Goal: Transaction & Acquisition: Book appointment/travel/reservation

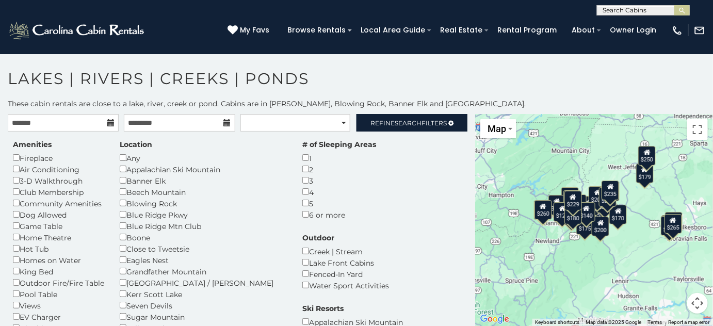
scroll to position [1547, 0]
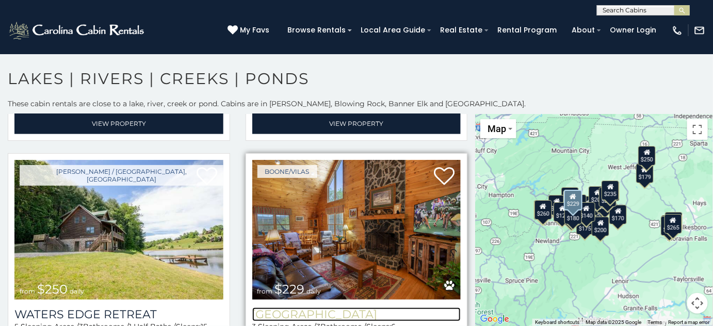
click at [325, 307] on h3 "River Valley View" at bounding box center [356, 314] width 209 height 14
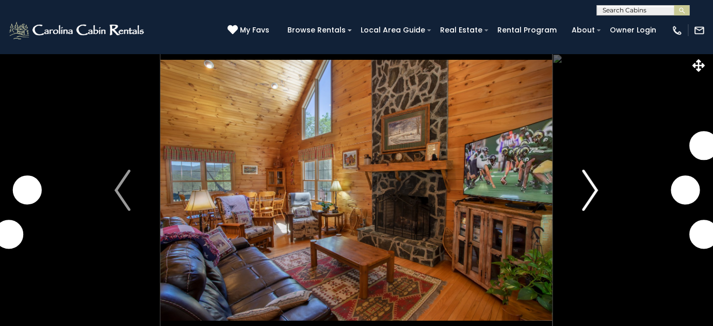
click at [591, 192] on img "Next" at bounding box center [589, 190] width 15 height 41
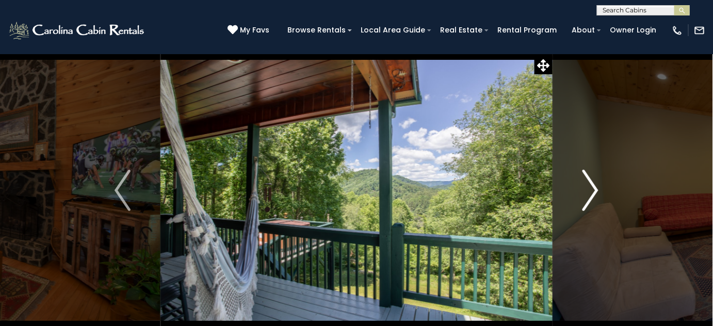
click at [588, 201] on img "Next" at bounding box center [589, 190] width 15 height 41
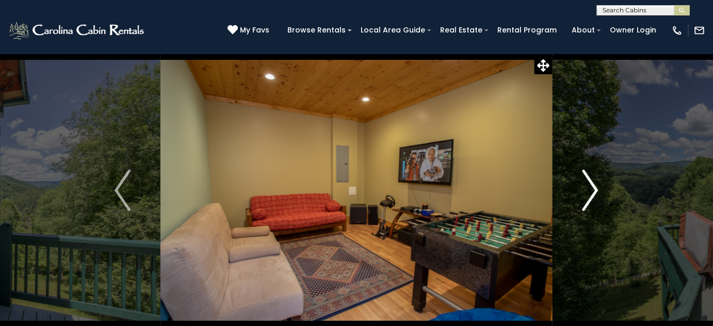
click at [587, 201] on img "Next" at bounding box center [589, 190] width 15 height 41
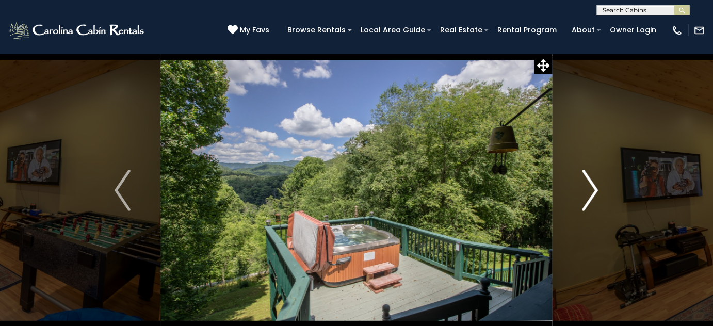
click at [587, 201] on img "Next" at bounding box center [589, 190] width 15 height 41
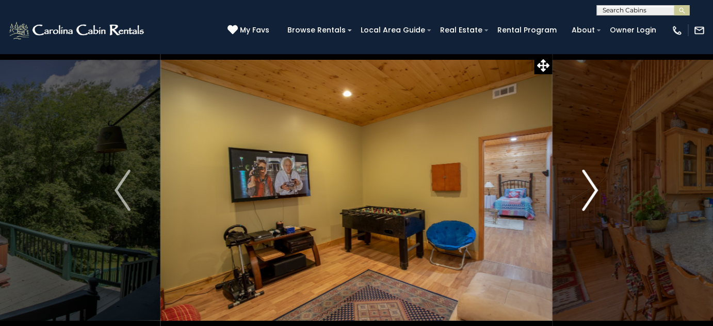
click at [587, 200] on img "Next" at bounding box center [589, 190] width 15 height 41
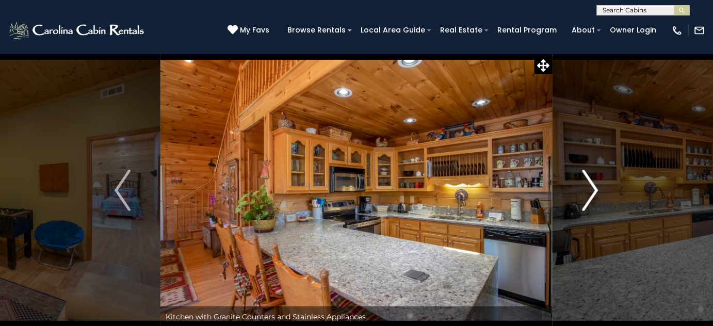
click at [587, 200] on img "Next" at bounding box center [589, 190] width 15 height 41
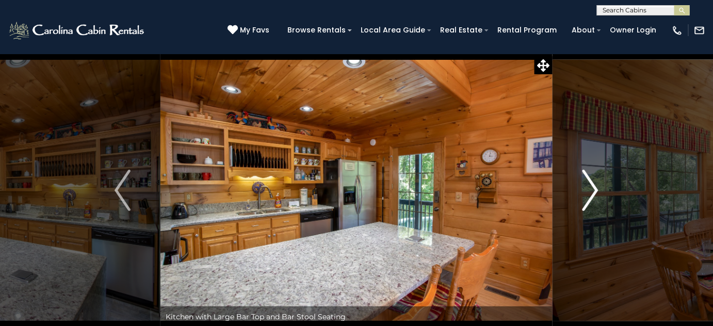
click at [587, 200] on img "Next" at bounding box center [589, 190] width 15 height 41
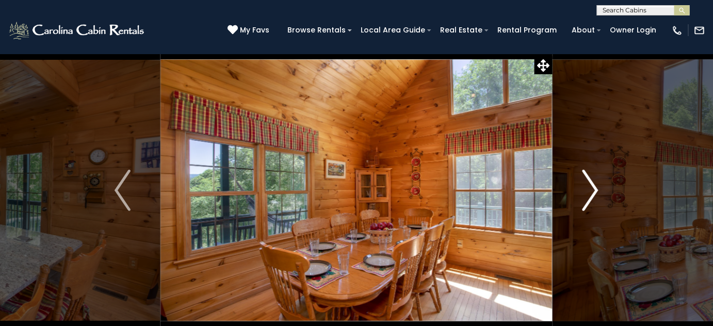
click at [587, 200] on img "Next" at bounding box center [589, 190] width 15 height 41
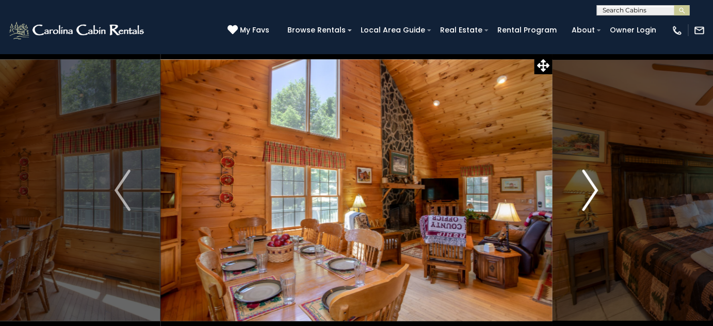
click at [587, 200] on img "Next" at bounding box center [589, 190] width 15 height 41
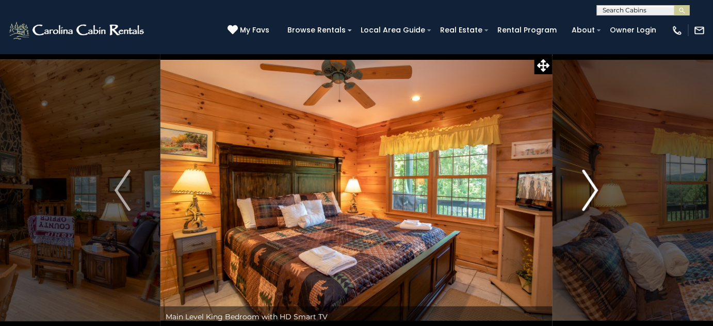
click at [587, 200] on img "Next" at bounding box center [589, 190] width 15 height 41
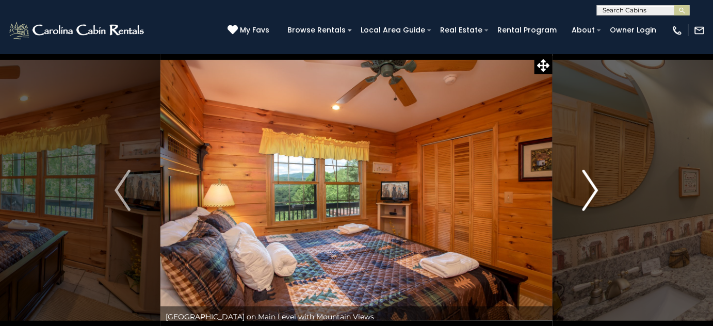
click at [587, 200] on img "Next" at bounding box center [589, 190] width 15 height 41
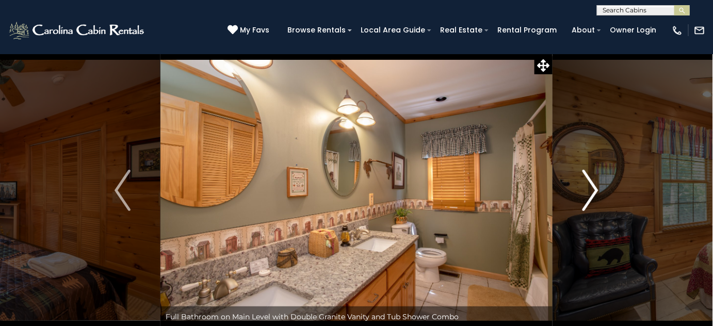
click at [587, 199] on img "Next" at bounding box center [589, 190] width 15 height 41
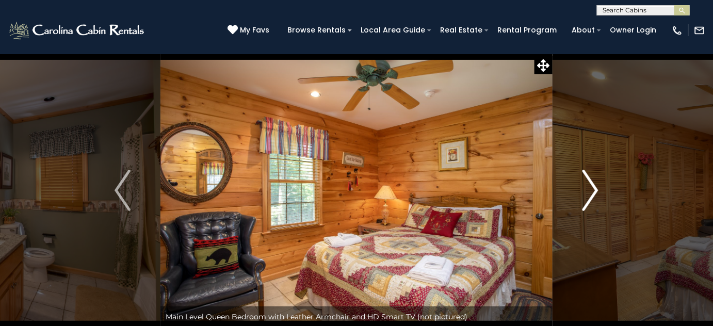
click at [587, 199] on img "Next" at bounding box center [589, 190] width 15 height 41
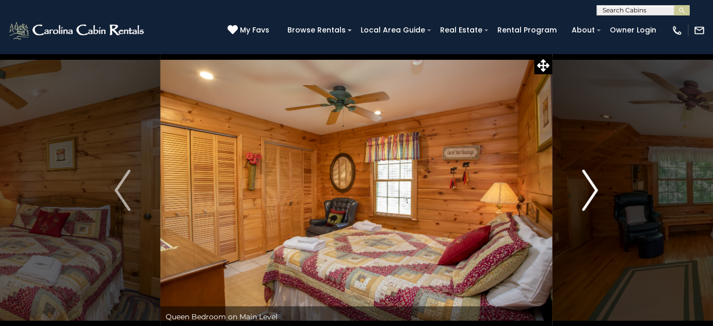
click at [587, 199] on img "Next" at bounding box center [589, 190] width 15 height 41
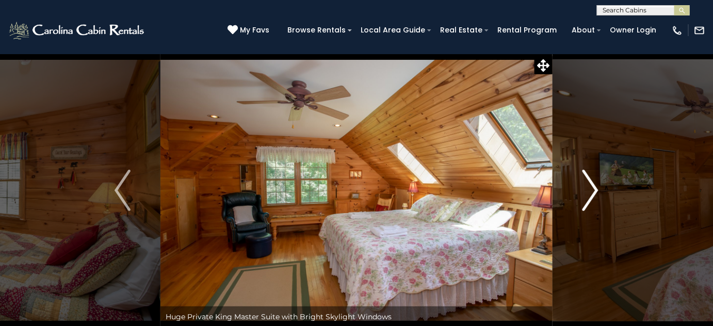
click at [587, 199] on img "Next" at bounding box center [589, 190] width 15 height 41
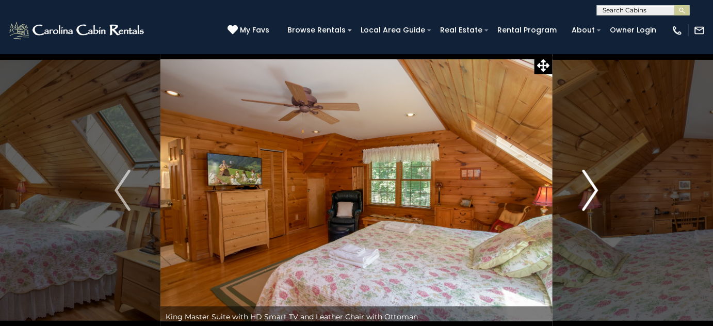
click at [587, 199] on img "Next" at bounding box center [589, 190] width 15 height 41
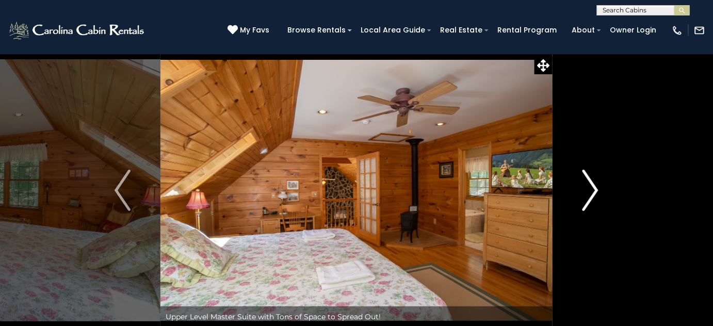
click at [587, 199] on img "Next" at bounding box center [589, 190] width 15 height 41
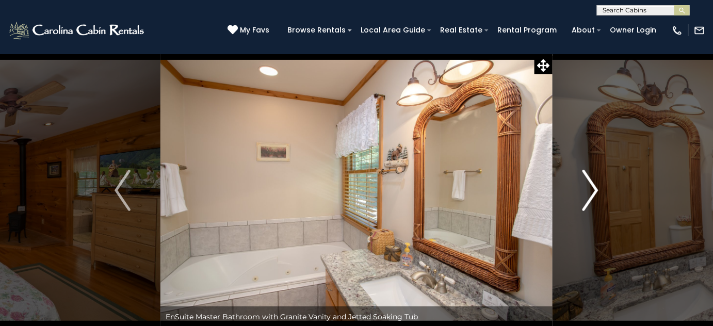
click at [587, 199] on img "Next" at bounding box center [589, 190] width 15 height 41
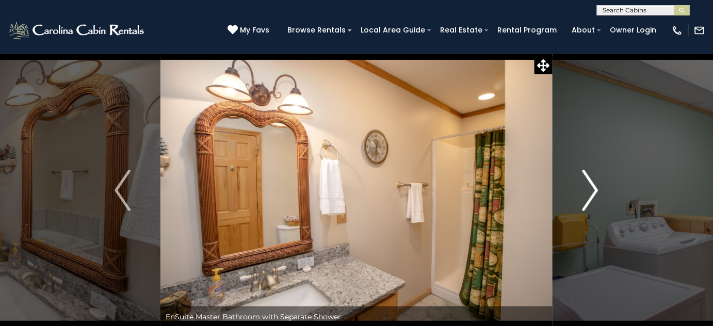
click at [587, 199] on img "Next" at bounding box center [589, 190] width 15 height 41
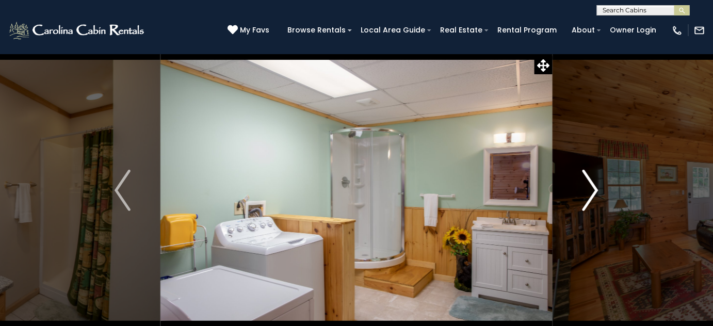
click at [587, 199] on img "Next" at bounding box center [589, 190] width 15 height 41
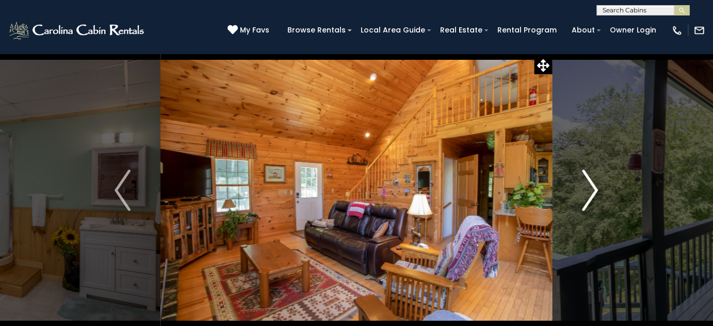
click at [587, 199] on img "Next" at bounding box center [589, 190] width 15 height 41
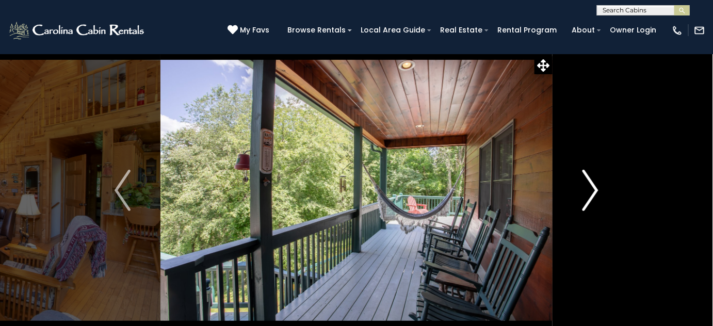
click at [587, 199] on img "Next" at bounding box center [589, 190] width 15 height 41
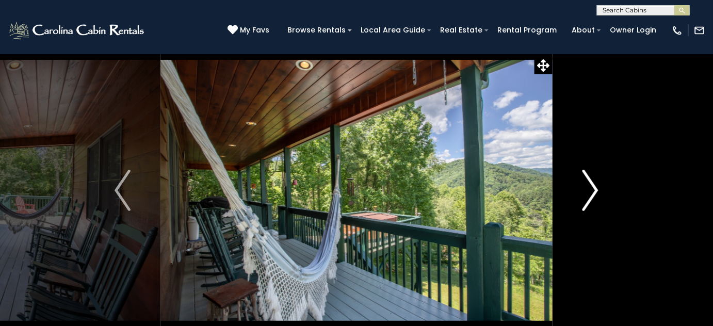
click at [587, 199] on img "Next" at bounding box center [589, 190] width 15 height 41
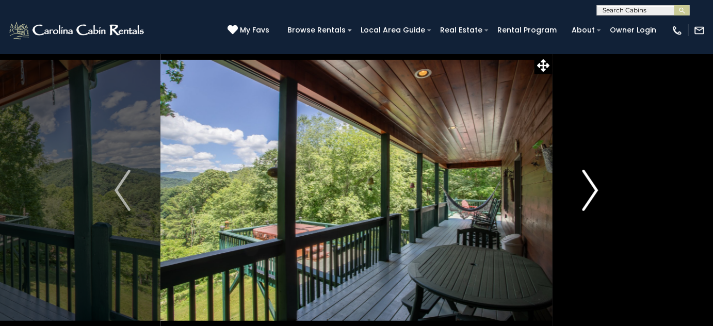
click at [587, 199] on img "Next" at bounding box center [589, 190] width 15 height 41
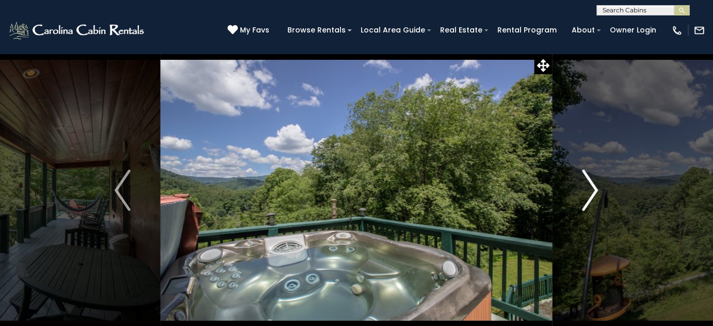
click at [587, 199] on img "Next" at bounding box center [589, 190] width 15 height 41
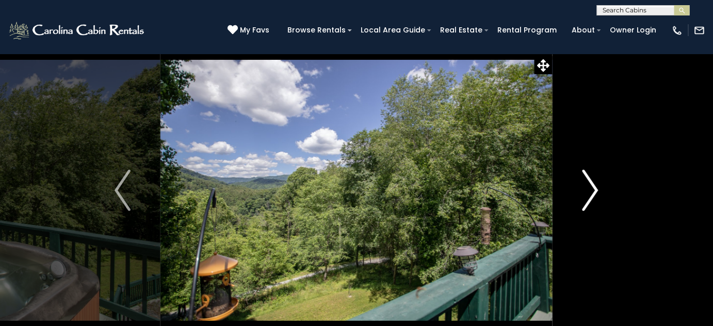
click at [587, 199] on img "Next" at bounding box center [589, 190] width 15 height 41
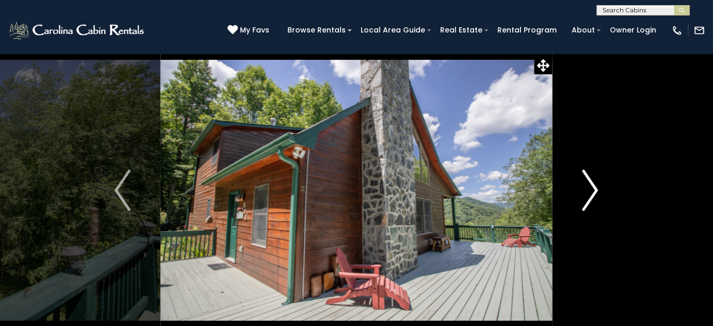
click at [587, 199] on img "Next" at bounding box center [589, 190] width 15 height 41
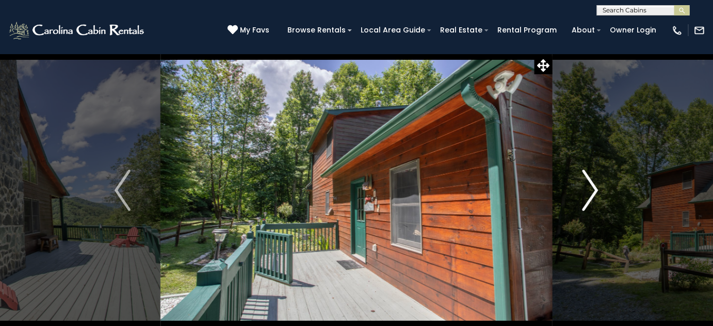
click at [587, 199] on img "Next" at bounding box center [589, 190] width 15 height 41
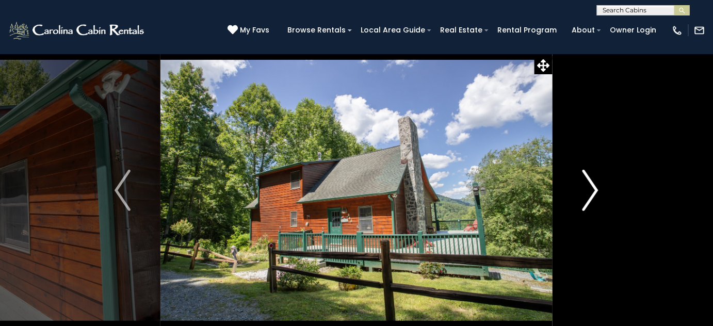
click at [587, 199] on img "Next" at bounding box center [589, 190] width 15 height 41
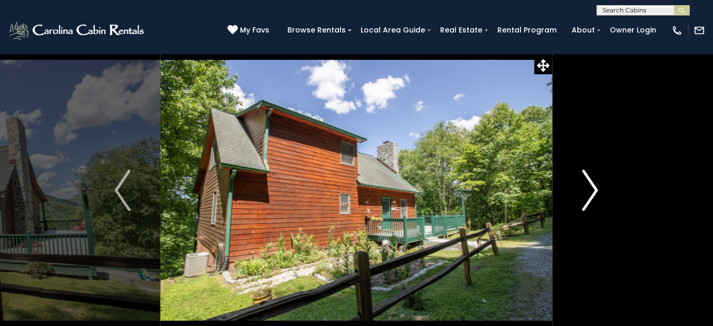
click at [587, 199] on img "Next" at bounding box center [589, 190] width 15 height 41
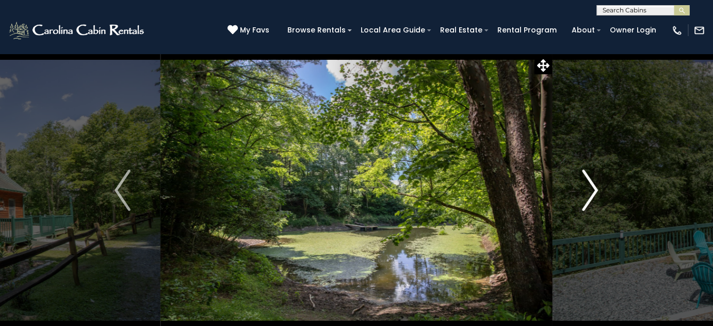
click at [587, 199] on img "Next" at bounding box center [589, 190] width 15 height 41
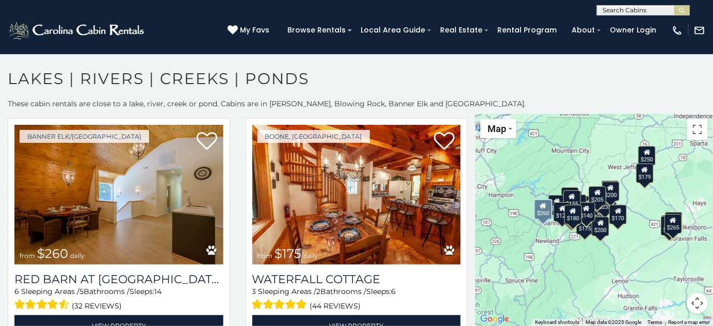
scroll to position [750, 0]
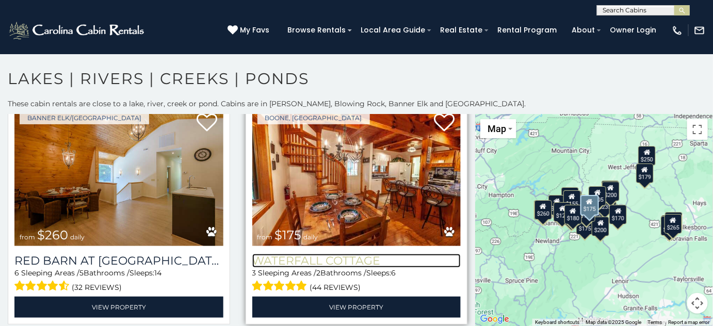
click at [322, 254] on h3 "Waterfall Cottage" at bounding box center [356, 261] width 209 height 14
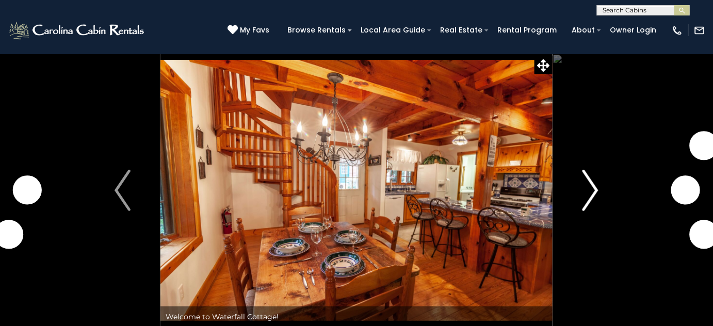
click at [587, 199] on img "Next" at bounding box center [589, 190] width 15 height 41
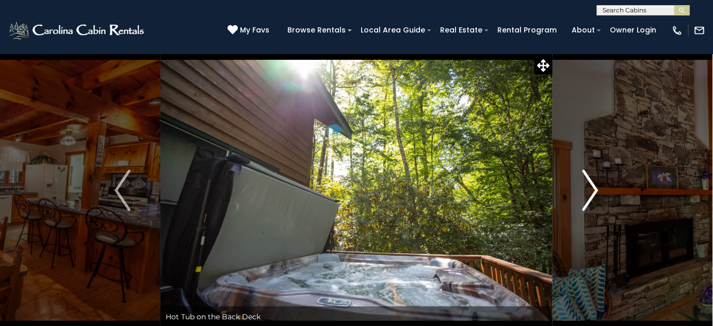
click at [587, 199] on img "Next" at bounding box center [589, 190] width 15 height 41
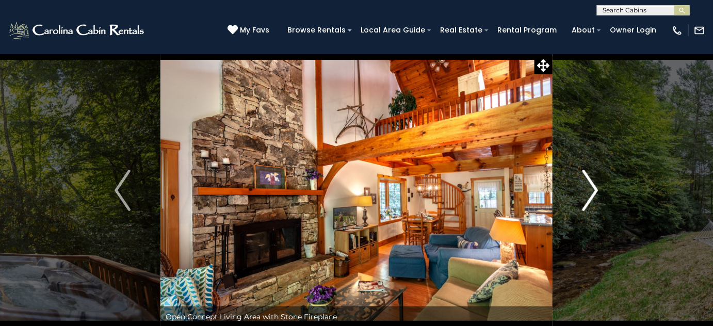
click at [587, 199] on img "Next" at bounding box center [589, 190] width 15 height 41
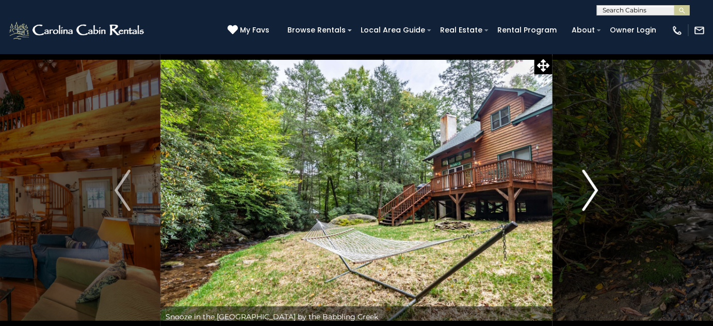
click at [587, 199] on img "Next" at bounding box center [589, 190] width 15 height 41
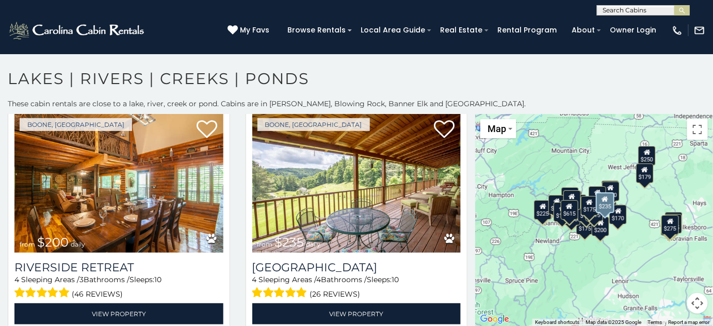
scroll to position [985, 0]
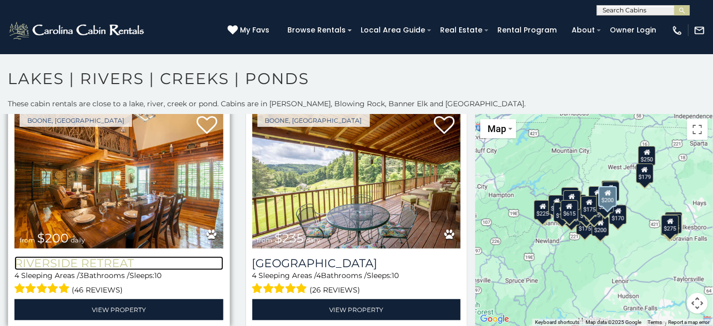
click at [120, 256] on h3 "Riverside Retreat" at bounding box center [118, 263] width 209 height 14
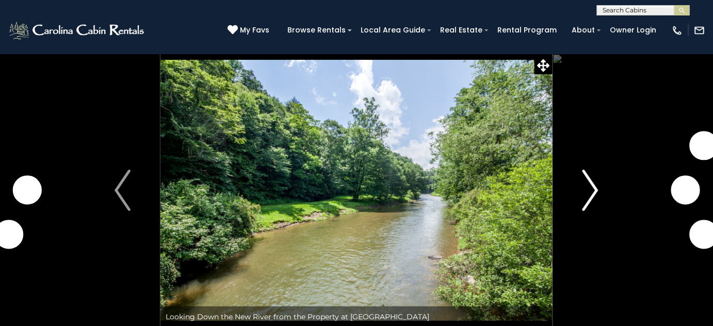
click at [593, 198] on img "Next" at bounding box center [589, 190] width 15 height 41
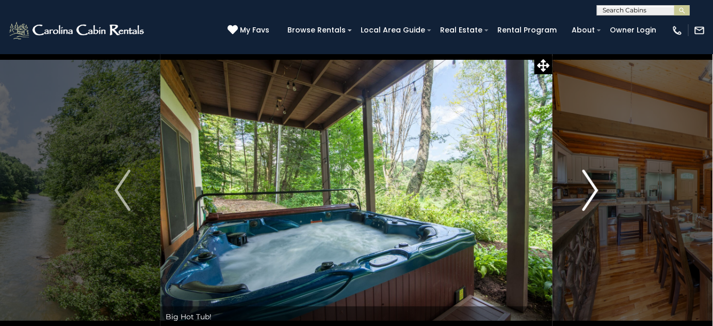
click at [587, 199] on img "Next" at bounding box center [589, 190] width 15 height 41
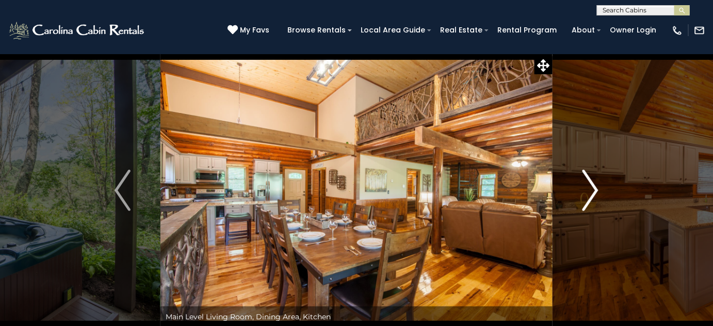
click at [587, 199] on img "Next" at bounding box center [589, 190] width 15 height 41
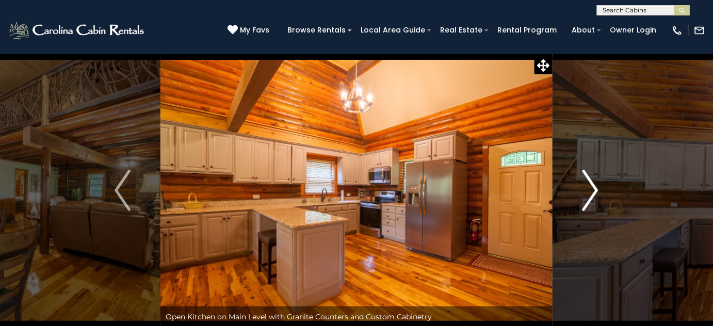
click at [587, 199] on img "Next" at bounding box center [589, 190] width 15 height 41
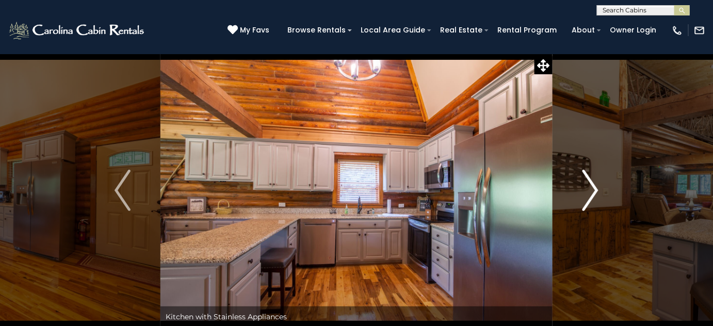
click at [587, 199] on img "Next" at bounding box center [589, 190] width 15 height 41
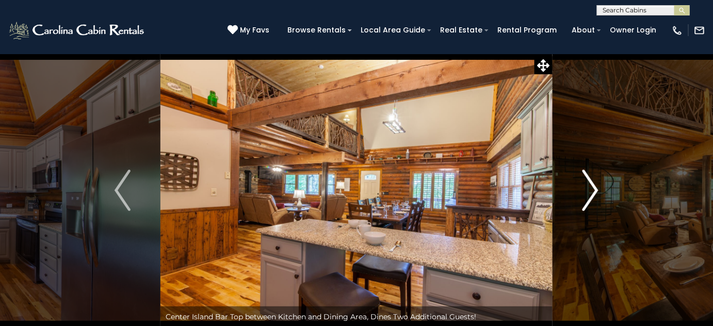
click at [587, 199] on img "Next" at bounding box center [589, 190] width 15 height 41
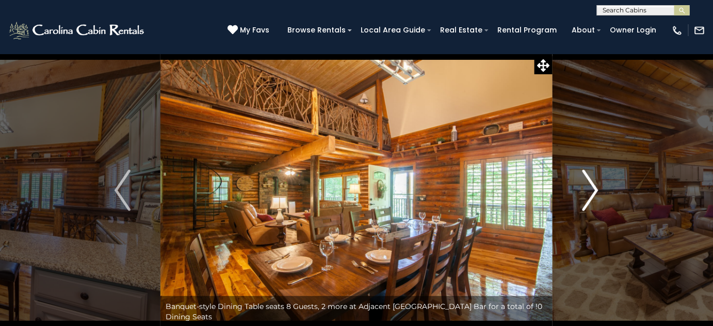
click at [587, 199] on img "Next" at bounding box center [589, 190] width 15 height 41
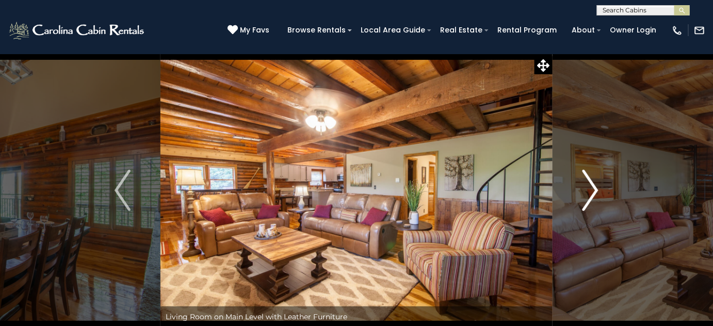
click at [587, 199] on img "Next" at bounding box center [589, 190] width 15 height 41
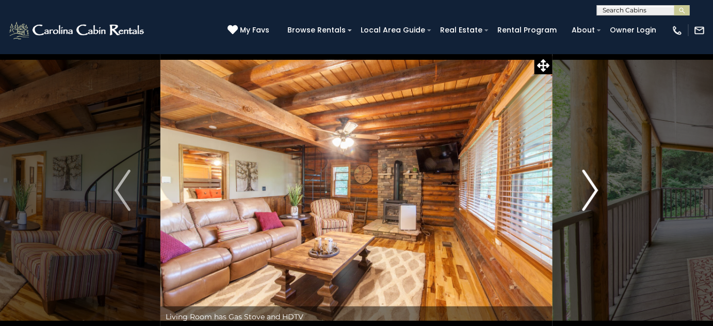
click at [587, 199] on img "Next" at bounding box center [589, 190] width 15 height 41
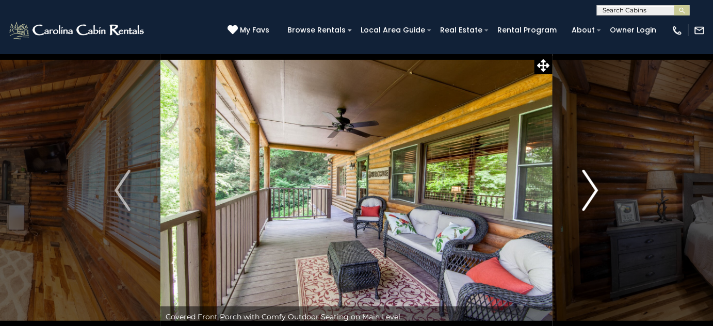
click at [587, 199] on img "Next" at bounding box center [589, 190] width 15 height 41
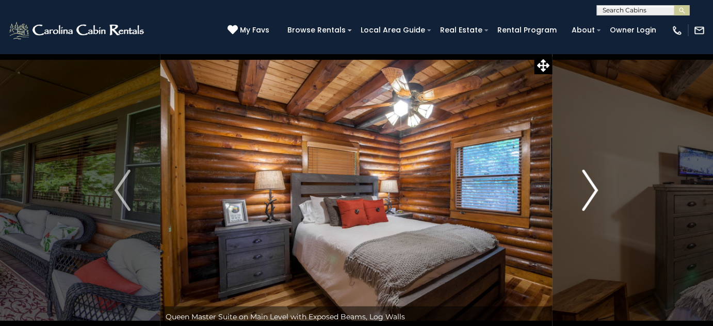
click at [587, 199] on img "Next" at bounding box center [589, 190] width 15 height 41
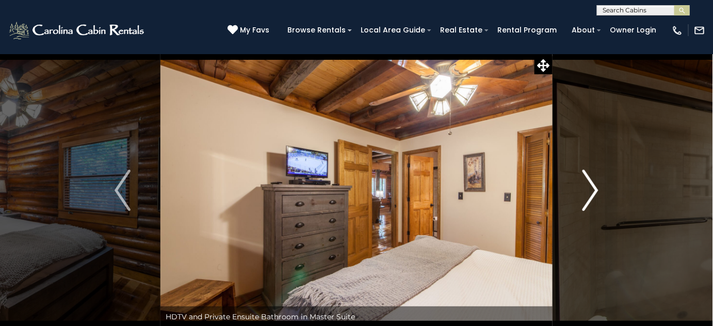
click at [587, 199] on img "Next" at bounding box center [589, 190] width 15 height 41
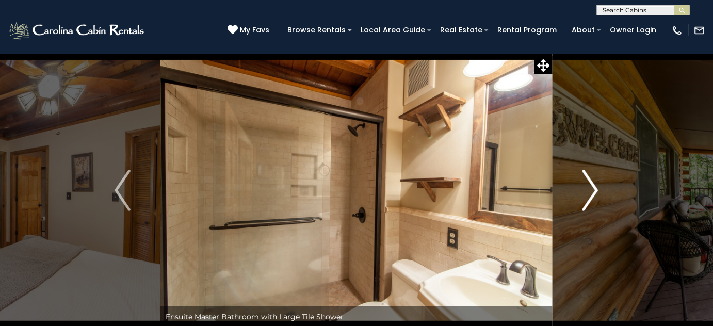
click at [587, 199] on img "Next" at bounding box center [589, 190] width 15 height 41
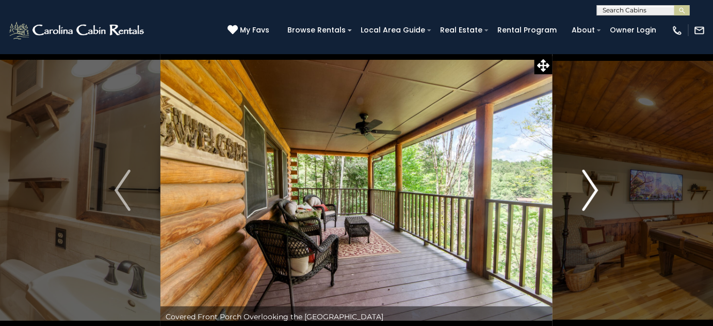
click at [587, 199] on img "Next" at bounding box center [589, 190] width 15 height 41
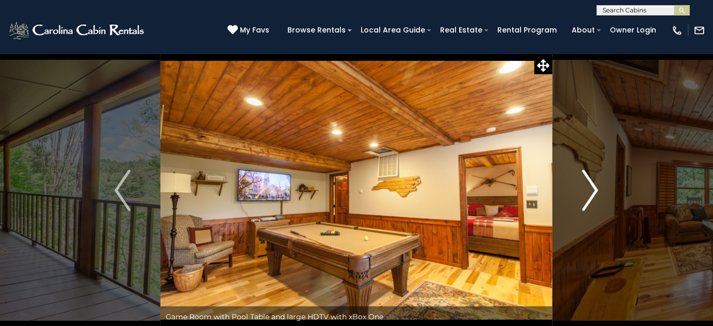
click at [587, 199] on img "Next" at bounding box center [589, 190] width 15 height 41
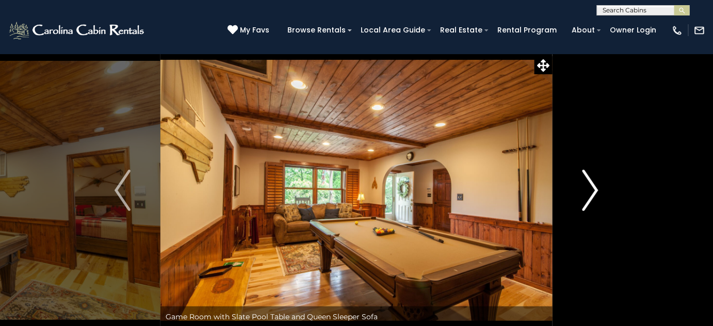
click at [587, 199] on img "Next" at bounding box center [589, 190] width 15 height 41
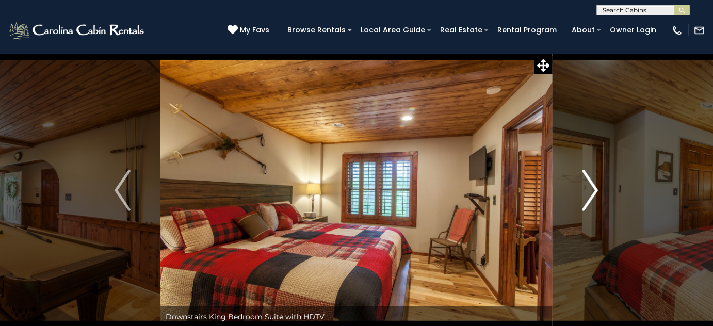
click at [587, 199] on img "Next" at bounding box center [589, 190] width 15 height 41
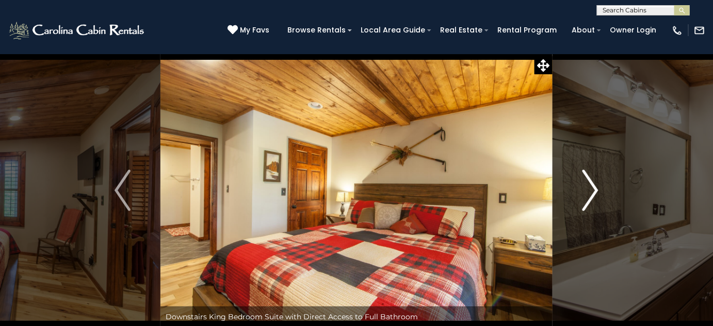
click at [587, 199] on img "Next" at bounding box center [589, 190] width 15 height 41
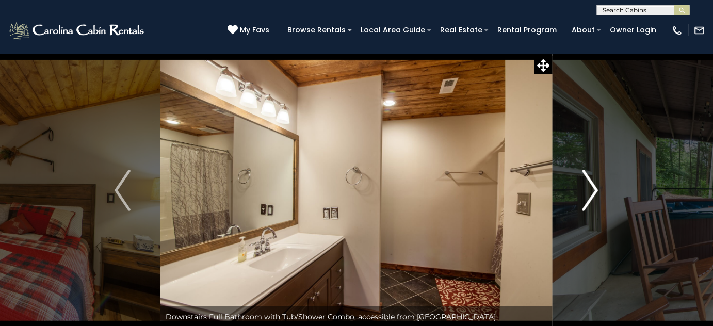
click at [587, 198] on img "Next" at bounding box center [589, 190] width 15 height 41
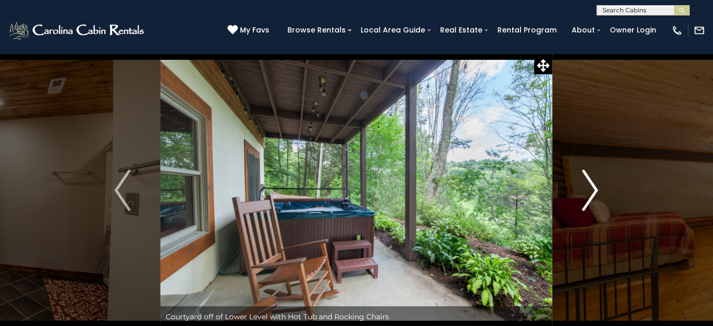
click at [587, 198] on img "Next" at bounding box center [589, 190] width 15 height 41
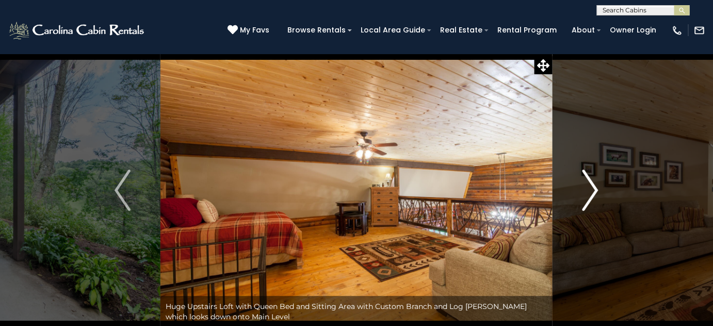
click at [587, 198] on img "Next" at bounding box center [589, 190] width 15 height 41
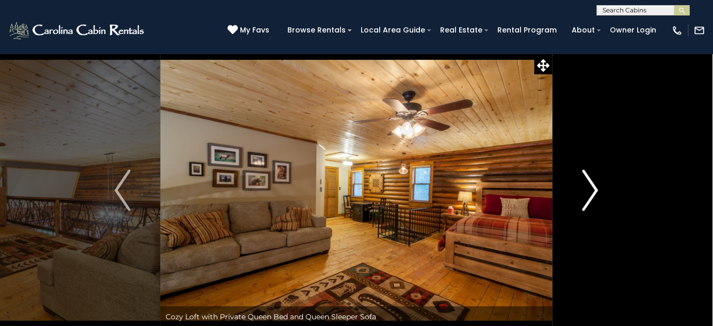
click at [587, 198] on img "Next" at bounding box center [589, 190] width 15 height 41
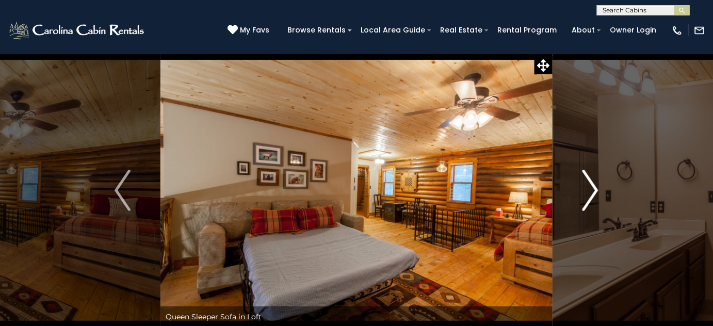
click at [586, 198] on img "Next" at bounding box center [589, 190] width 15 height 41
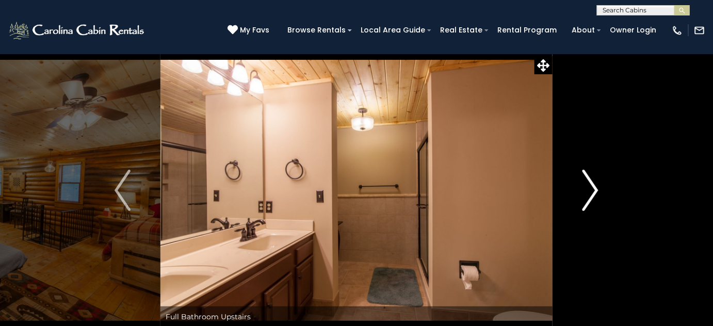
click at [586, 198] on img "Next" at bounding box center [589, 190] width 15 height 41
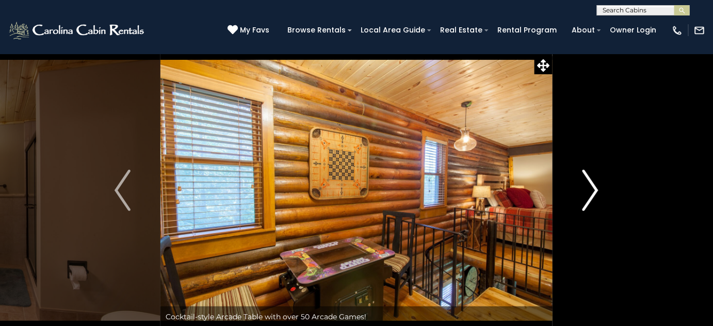
click at [586, 198] on img "Next" at bounding box center [589, 190] width 15 height 41
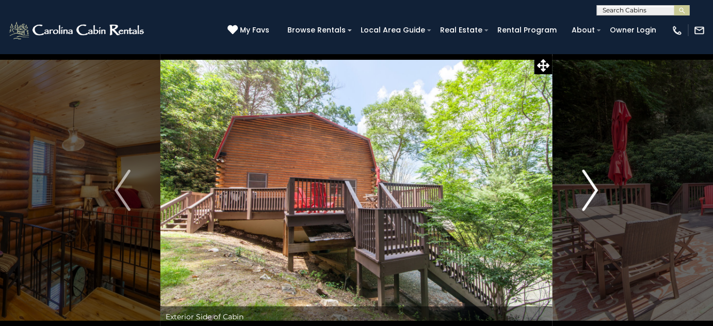
click at [586, 198] on img "Next" at bounding box center [589, 190] width 15 height 41
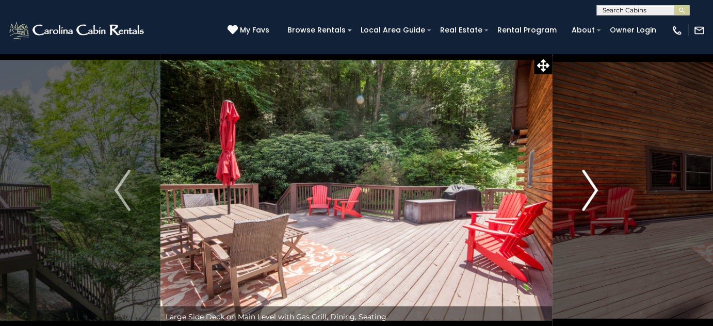
click at [586, 198] on img "Next" at bounding box center [589, 190] width 15 height 41
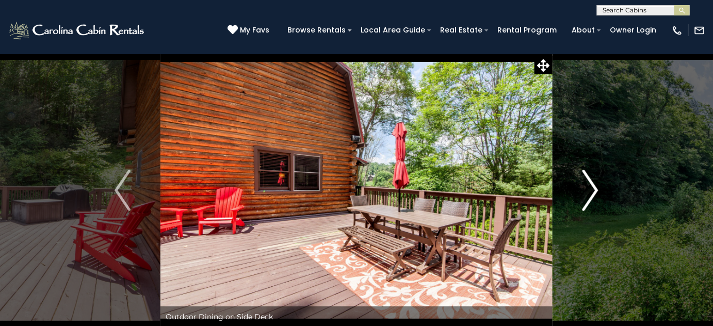
click at [586, 198] on img "Next" at bounding box center [589, 190] width 15 height 41
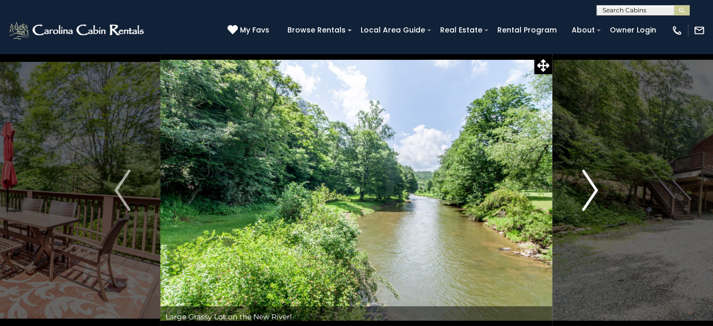
click at [586, 198] on img "Next" at bounding box center [589, 190] width 15 height 41
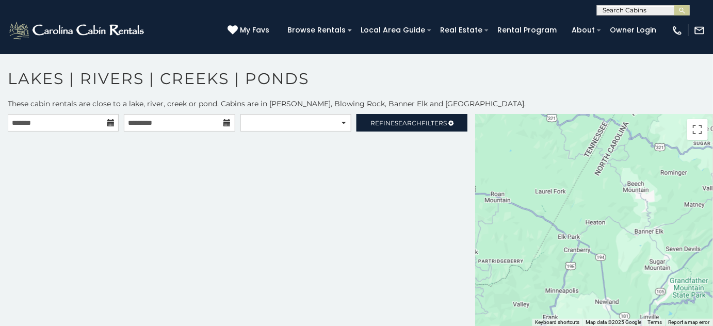
drag, startPoint x: 172, startPoint y: 175, endPoint x: 186, endPoint y: 194, distance: 22.9
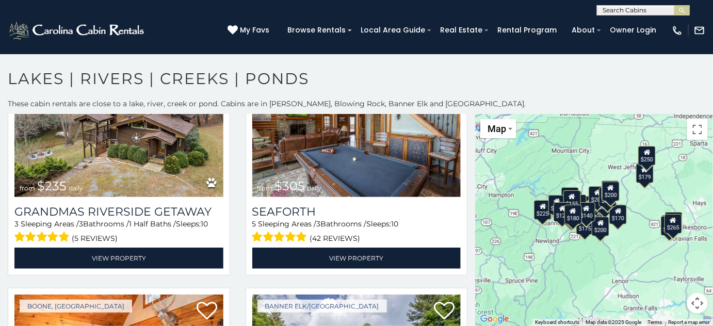
scroll to position [1500, 0]
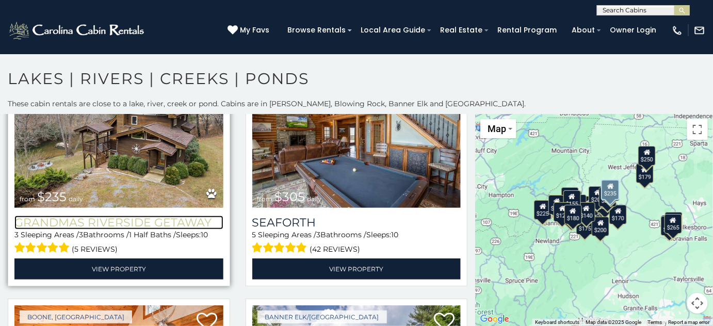
click at [135, 216] on h3 "Grandmas Riverside Getaway" at bounding box center [118, 223] width 209 height 14
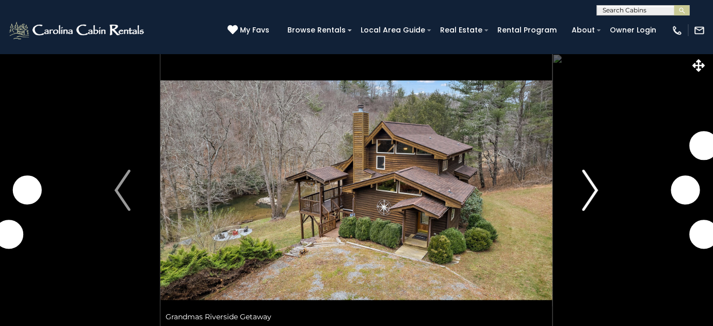
click at [587, 195] on img "Next" at bounding box center [589, 190] width 15 height 41
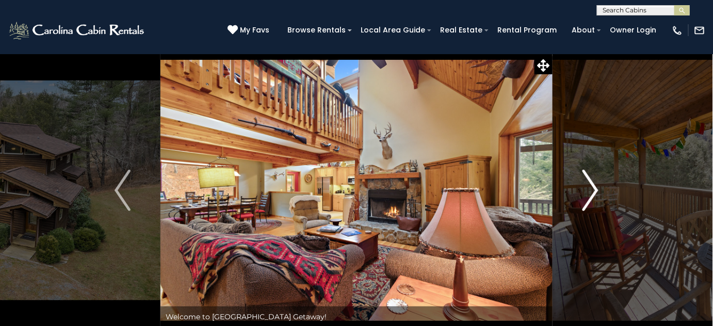
click at [587, 195] on img "Next" at bounding box center [589, 190] width 15 height 41
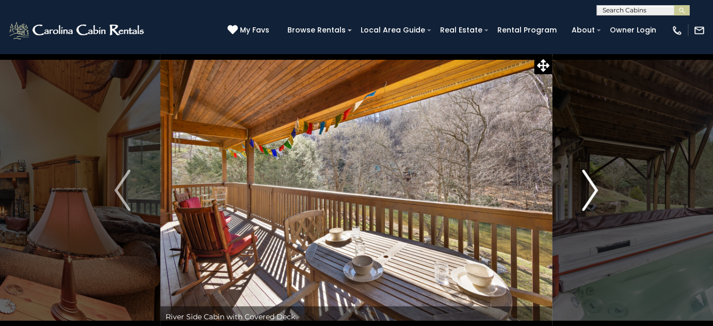
click at [587, 195] on img "Next" at bounding box center [589, 190] width 15 height 41
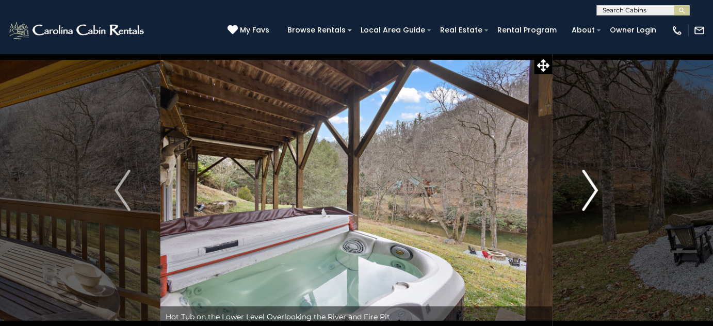
click at [587, 195] on img "Next" at bounding box center [589, 190] width 15 height 41
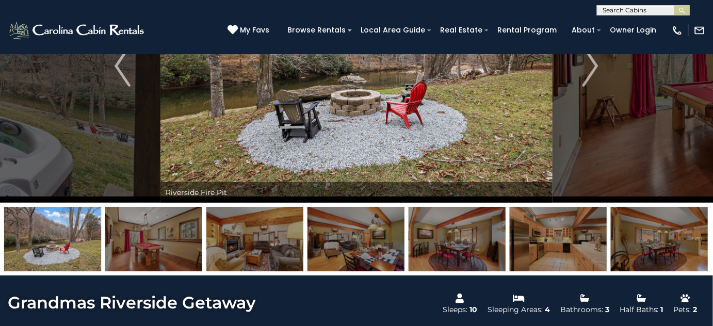
scroll to position [140, 0]
